Goal: Navigation & Orientation: Find specific page/section

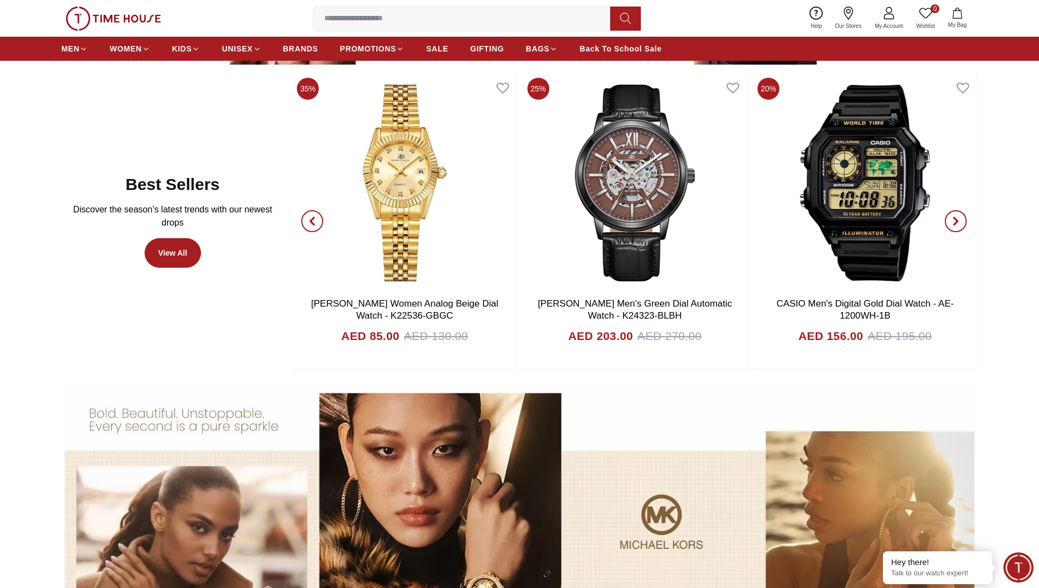
scroll to position [717, 0]
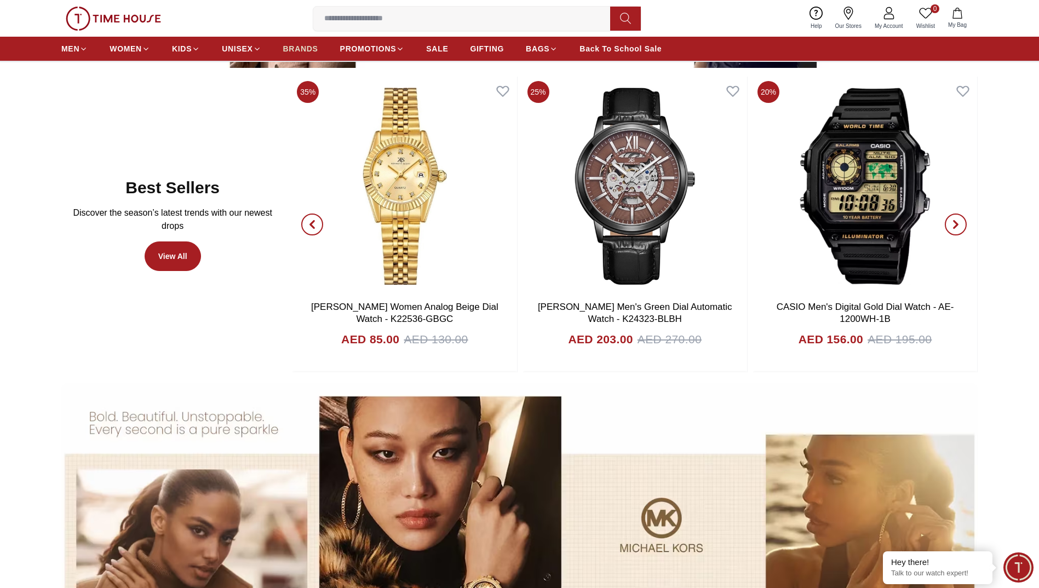
click at [313, 48] on span "BRANDS" at bounding box center [300, 48] width 35 height 11
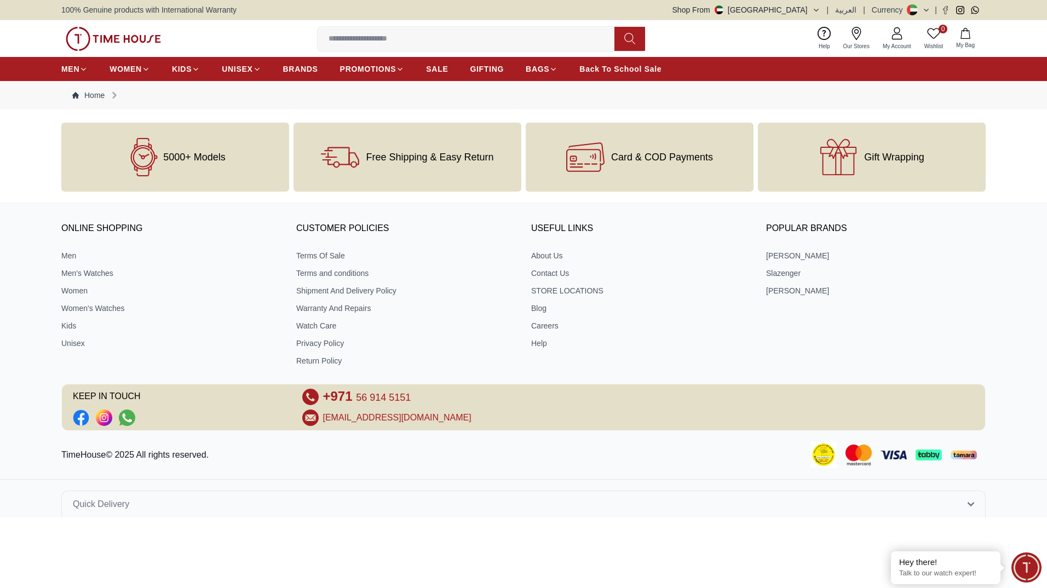
click at [132, 36] on img at bounding box center [113, 39] width 95 height 24
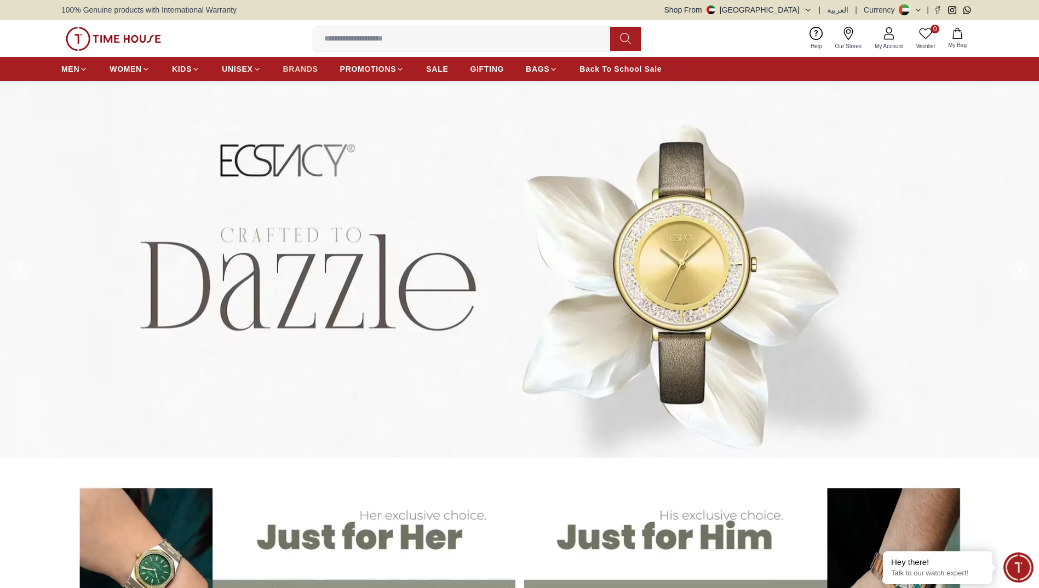
click at [297, 71] on span "BRANDS" at bounding box center [300, 69] width 35 height 11
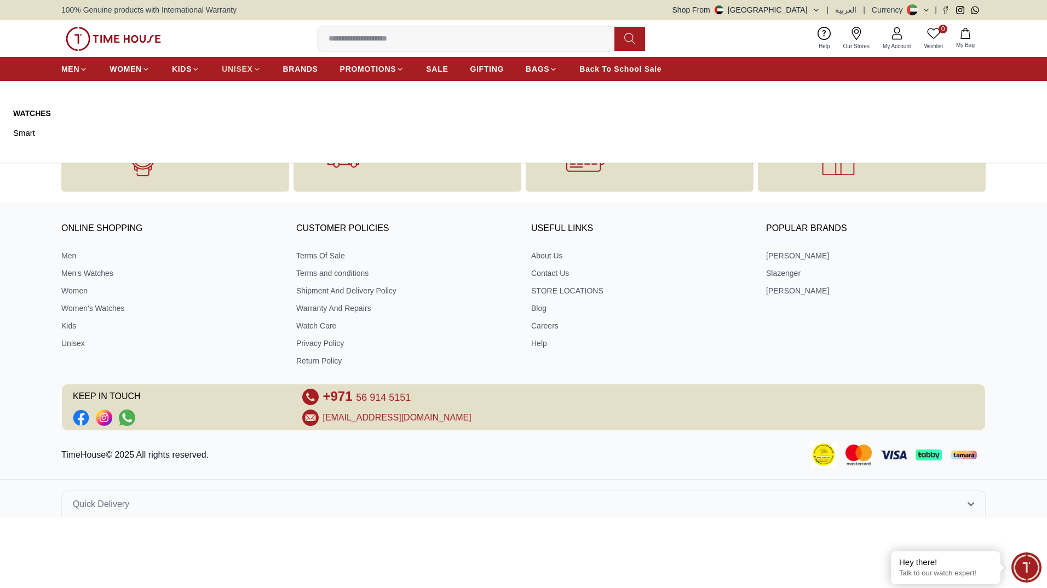
click at [233, 67] on span "UNISEX" at bounding box center [237, 69] width 31 height 11
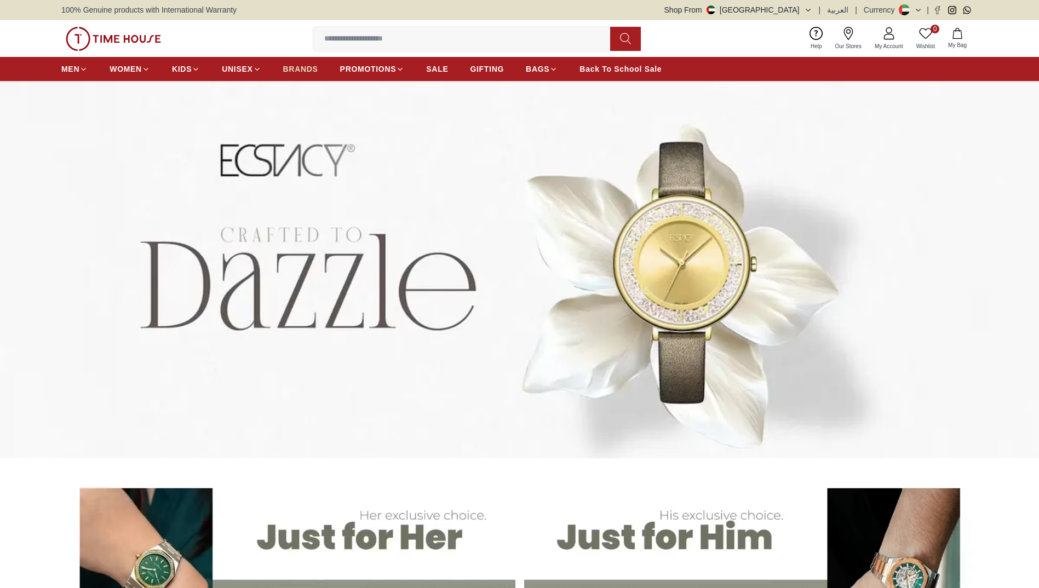
click at [293, 66] on span "BRANDS" at bounding box center [300, 69] width 35 height 11
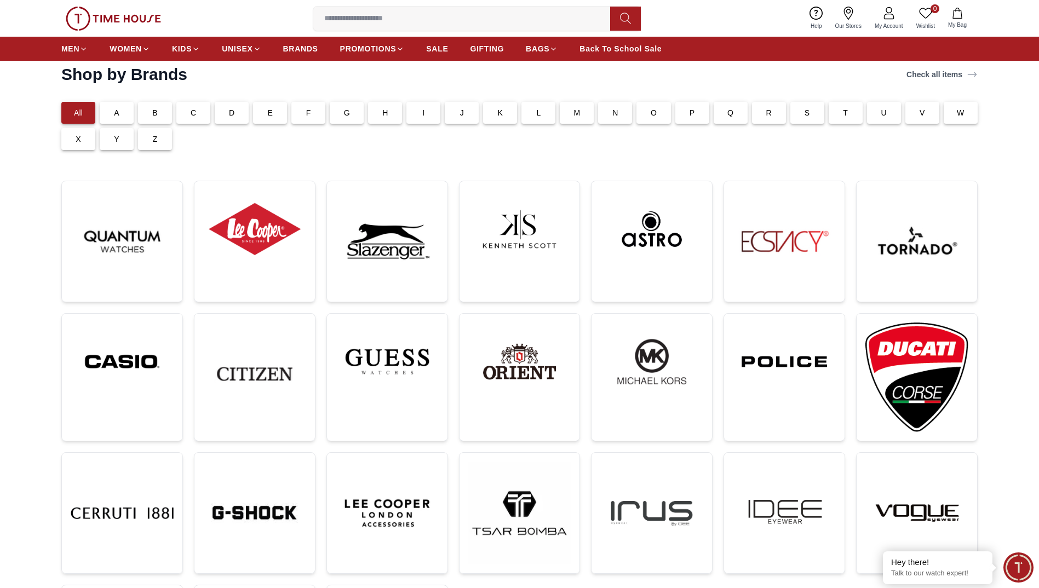
scroll to position [55, 0]
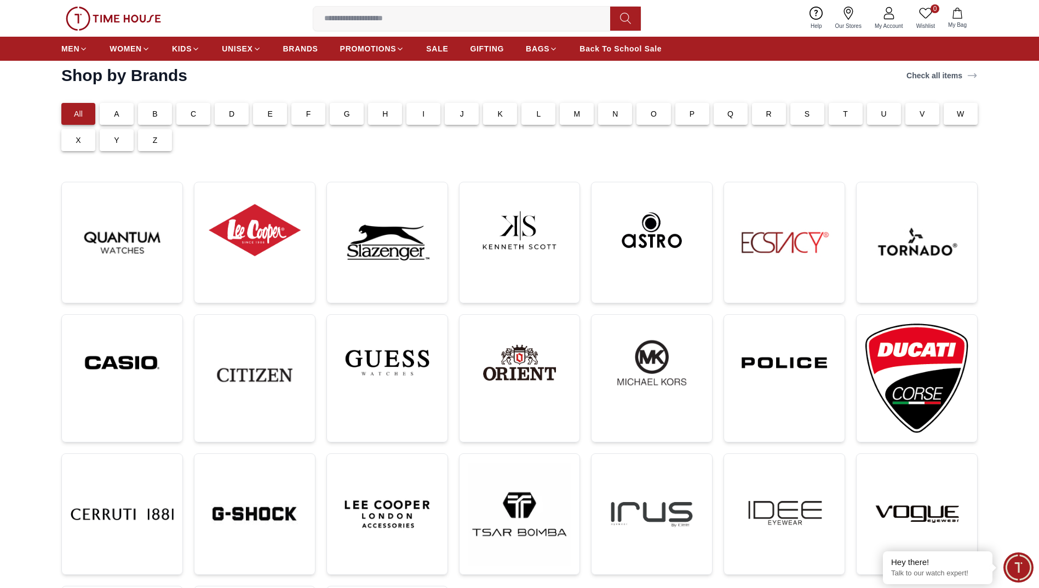
click at [313, 114] on div "F" at bounding box center [308, 114] width 34 height 22
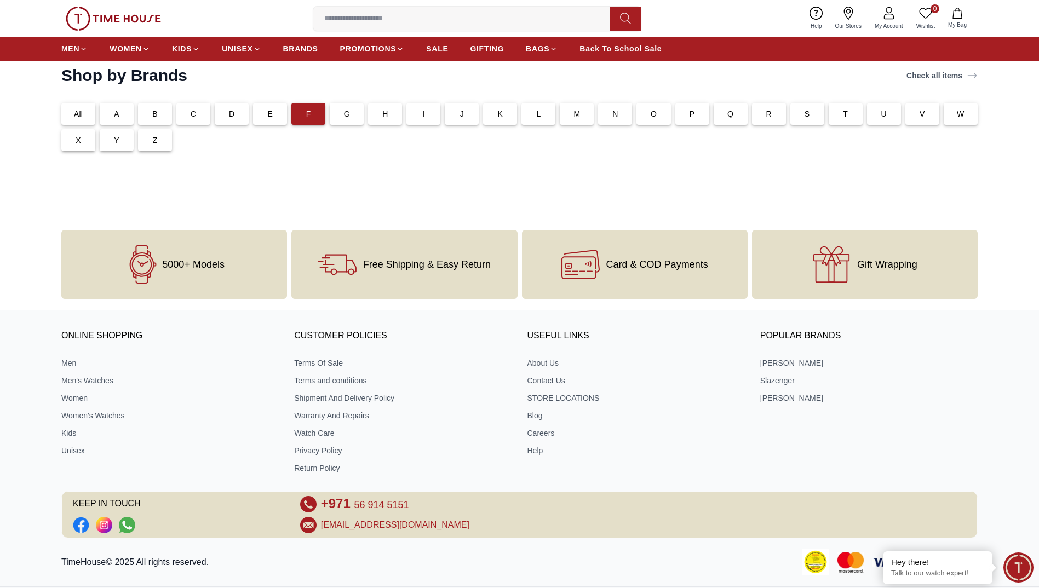
click at [275, 118] on div "E" at bounding box center [270, 114] width 34 height 22
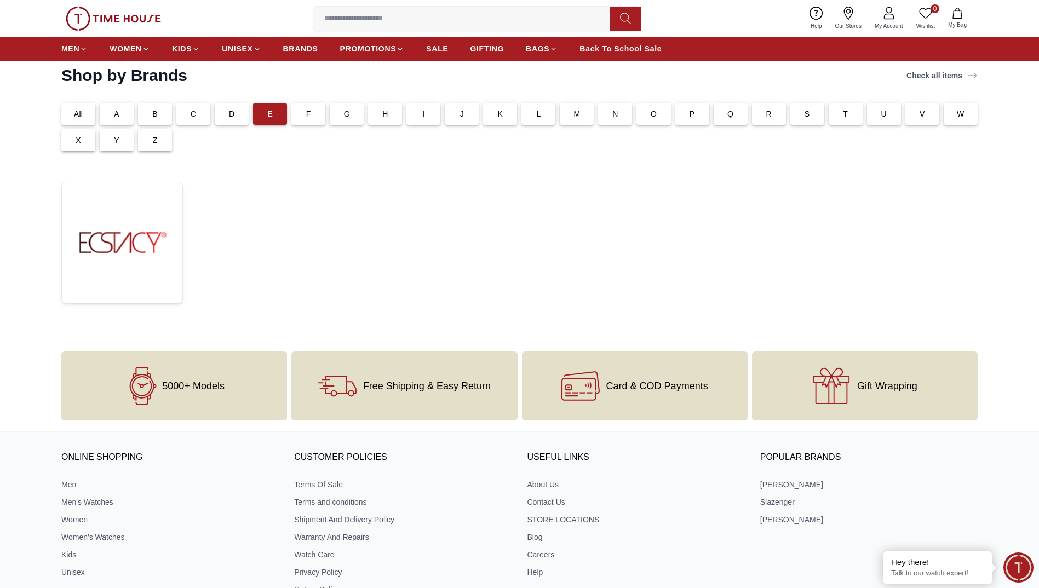
click at [87, 113] on div "All" at bounding box center [78, 114] width 34 height 22
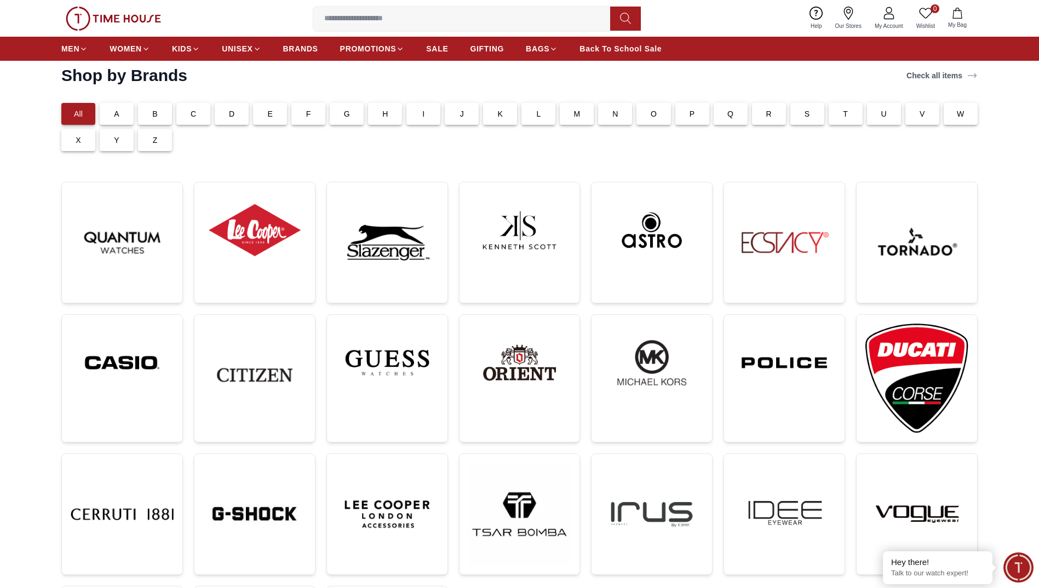
drag, startPoint x: 1036, startPoint y: 231, endPoint x: 1048, endPoint y: 307, distance: 77.1
click at [1038, 307] on html "100% Genuine products with International Warranty Shop From UAE | العربية | Cur…" at bounding box center [519, 553] width 1039 height 1216
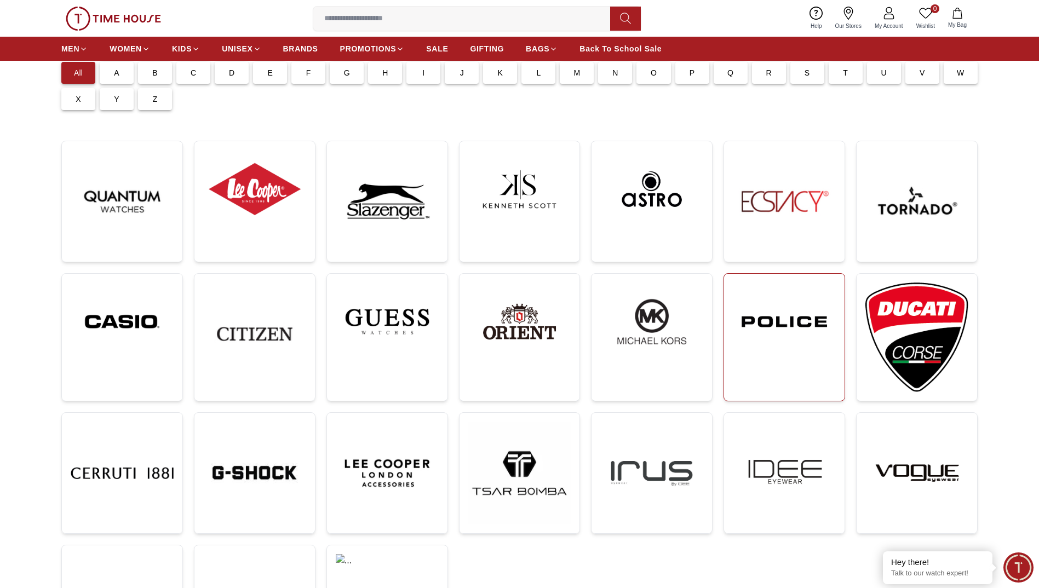
scroll to position [164, 0]
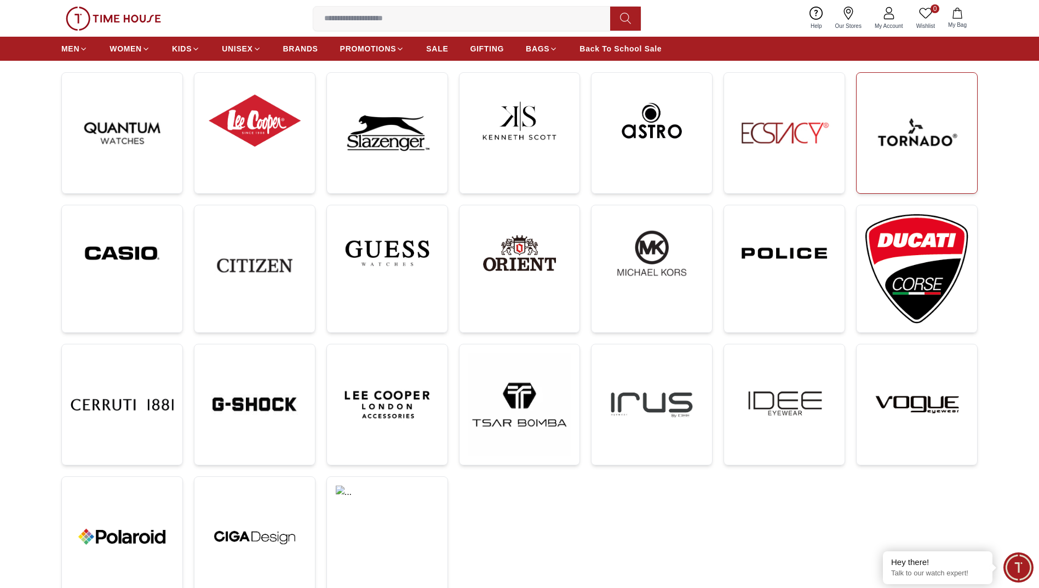
click at [924, 155] on img at bounding box center [916, 133] width 103 height 103
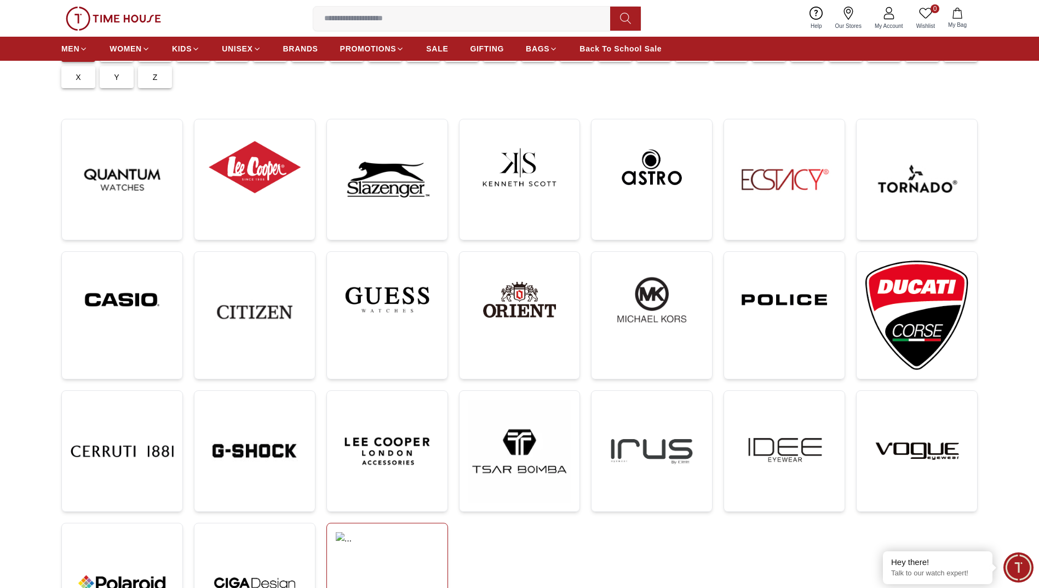
scroll to position [55, 0]
